Goal: Contribute content: Add original content to the website for others to see

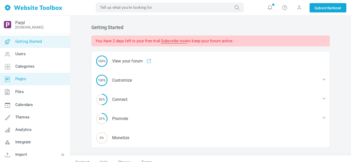
click at [24, 79] on span "Pages" at bounding box center [20, 78] width 11 height 5
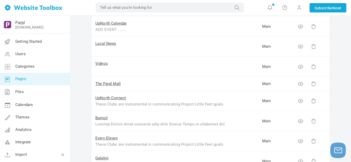
scroll to position [78, 0]
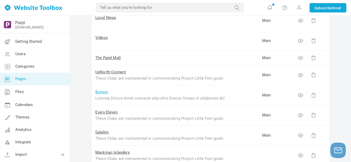
click at [105, 93] on link "Bumuti" at bounding box center [101, 92] width 12 height 5
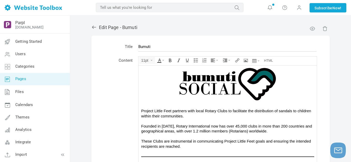
scroll to position [52, 0]
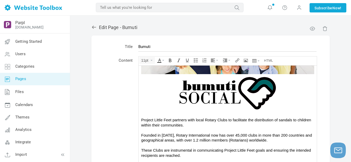
click at [215, 93] on img at bounding box center [228, 93] width 156 height 38
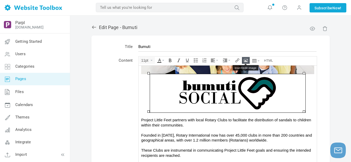
click at [248, 59] on icon "Insert/edit image" at bounding box center [246, 60] width 4 height 4
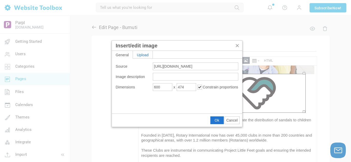
click at [146, 55] on div "Upload" at bounding box center [143, 55] width 20 height 8
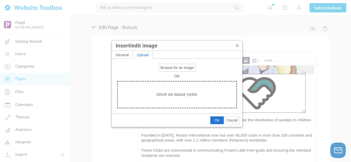
click at [166, 69] on span "Browse for an image" at bounding box center [177, 68] width 33 height 4
type input "C:\fakepath\Bumuti.png"
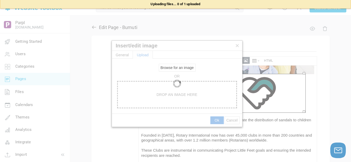
type input "https://d28lcup14p4e72.cloudfront.net/286758%2F9508320%2FBumuti.png"
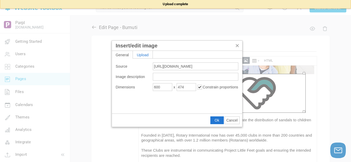
type input "1920"
type input "1517"
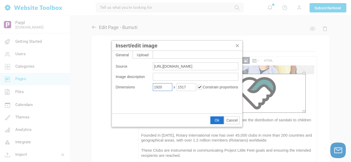
click at [171, 86] on input "1920" at bounding box center [162, 87] width 19 height 8
type input "600"
type input "474"
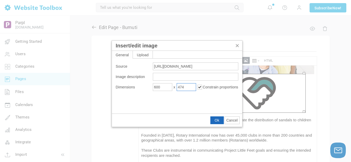
click at [217, 120] on span "Ok" at bounding box center [217, 120] width 5 height 4
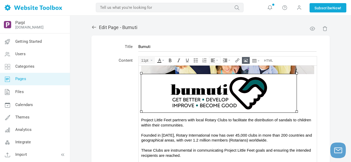
click at [216, 60] on icon "Align" at bounding box center [217, 60] width 2 height 1
click at [213, 77] on icon at bounding box center [213, 76] width 5 height 4
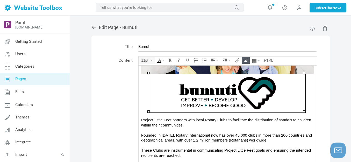
click at [262, 123] on div "Project Little Feet partners with local Rotary Clubs to facilitate the distribu…" at bounding box center [227, 137] width 173 height 40
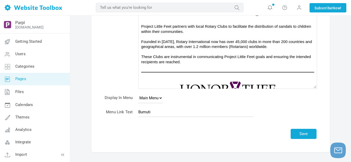
scroll to position [112, 0]
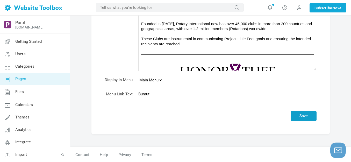
click at [302, 115] on button "Save" at bounding box center [304, 116] width 26 height 10
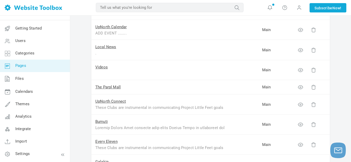
scroll to position [78, 0]
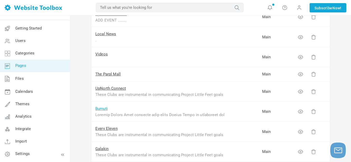
click at [105, 108] on link "Bumuti" at bounding box center [101, 108] width 12 height 5
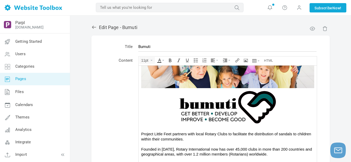
scroll to position [59, 0]
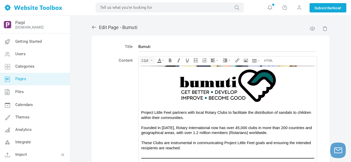
click at [217, 89] on img at bounding box center [228, 85] width 156 height 38
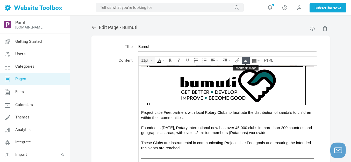
click at [246, 62] on icon "Insert/edit image" at bounding box center [246, 60] width 4 height 4
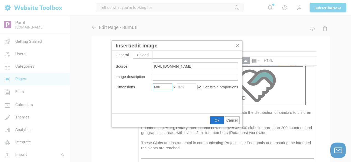
click at [167, 87] on input "600" at bounding box center [162, 87] width 19 height 8
type input "650"
type input "514"
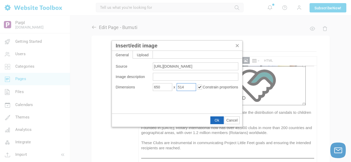
drag, startPoint x: 216, startPoint y: 117, endPoint x: 77, endPoint y: 51, distance: 153.8
click at [216, 117] on button "Ok" at bounding box center [217, 120] width 13 height 7
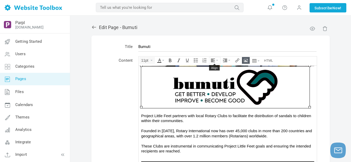
click at [218, 61] on button "Align" at bounding box center [215, 60] width 11 height 6
click at [214, 74] on icon at bounding box center [213, 76] width 5 height 4
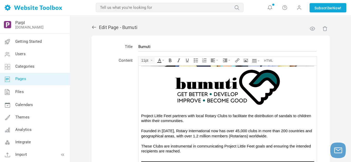
click at [242, 122] on div "Project Little Feet partners with local Rotary Clubs to facilitate the distribu…" at bounding box center [227, 133] width 173 height 40
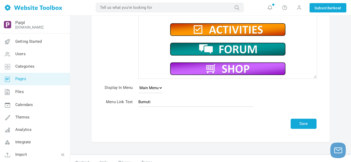
scroll to position [112, 0]
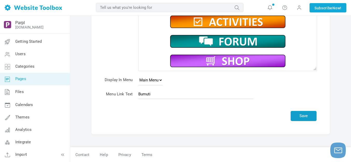
click at [305, 117] on button "Save" at bounding box center [304, 116] width 26 height 10
